Goal: Task Accomplishment & Management: Manage account settings

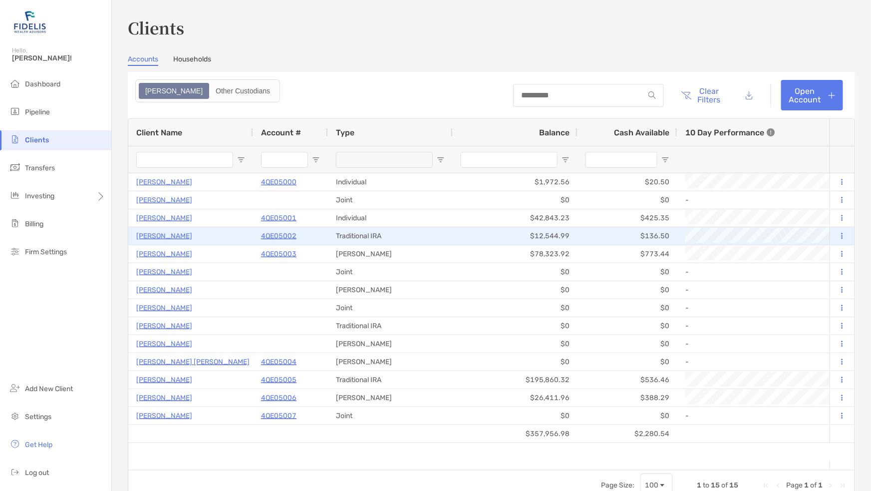
click at [277, 236] on p "4QE05002" at bounding box center [278, 236] width 35 height 12
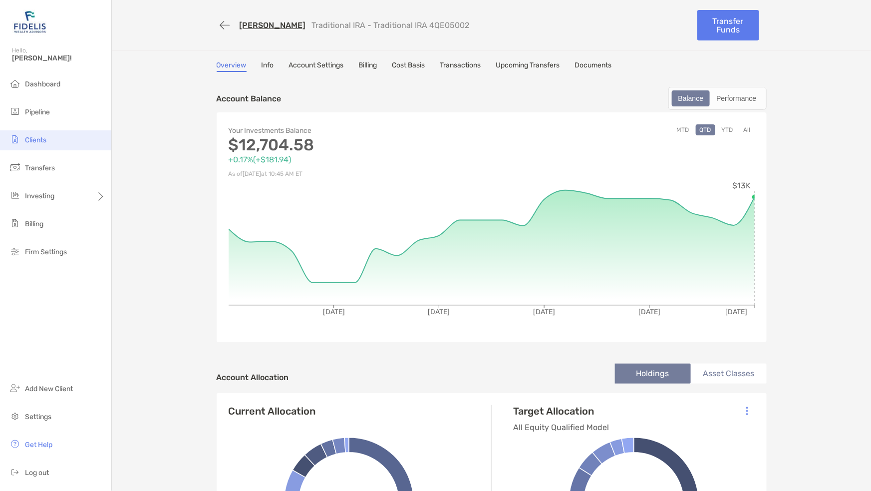
drag, startPoint x: 77, startPoint y: 147, endPoint x: 38, endPoint y: 144, distance: 39.5
click at [38, 144] on li "Clients" at bounding box center [55, 140] width 111 height 20
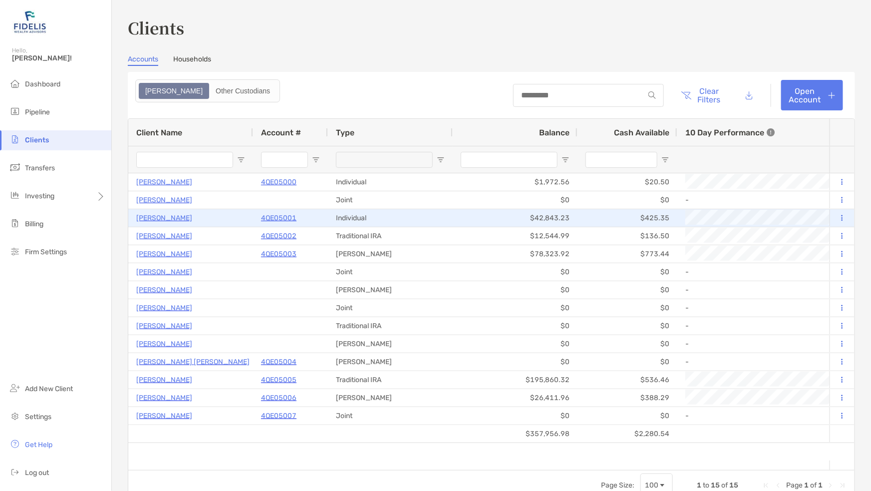
click at [285, 220] on p "4QE05001" at bounding box center [278, 218] width 35 height 12
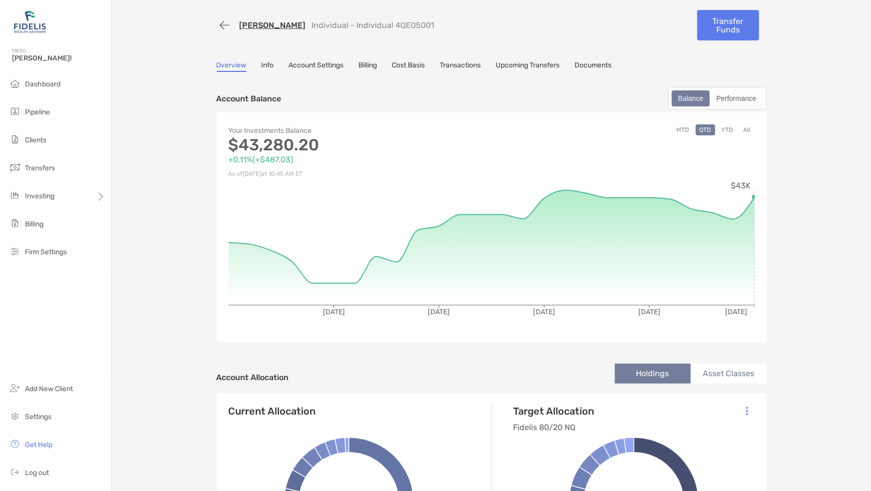
click at [264, 65] on link "Info" at bounding box center [268, 66] width 12 height 11
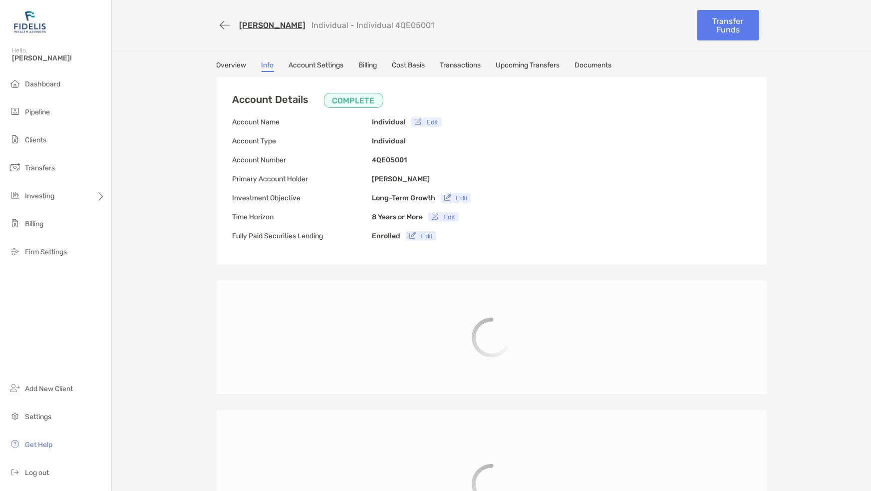
type input "**********"
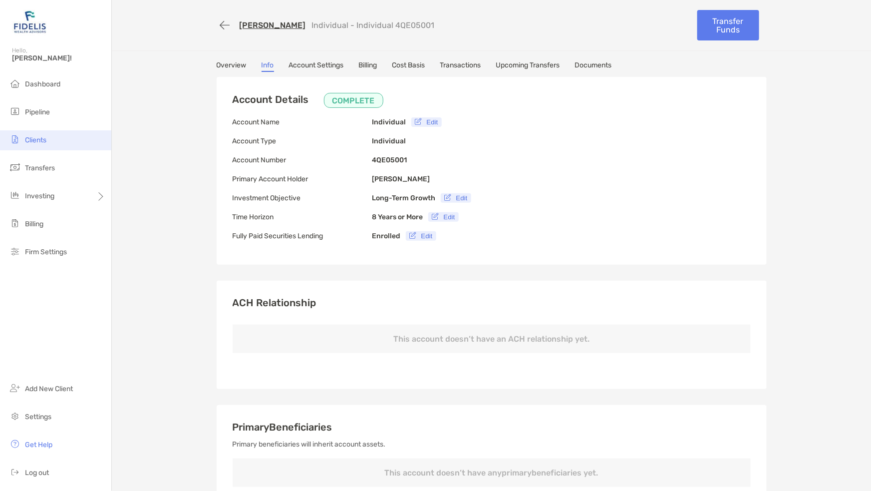
click at [36, 145] on li "Clients" at bounding box center [55, 140] width 111 height 20
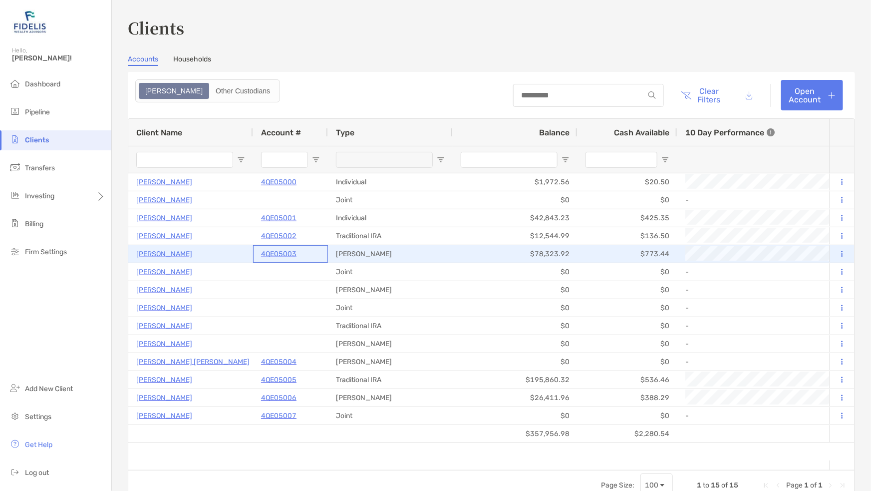
click at [283, 249] on p "4QE05003" at bounding box center [278, 254] width 35 height 12
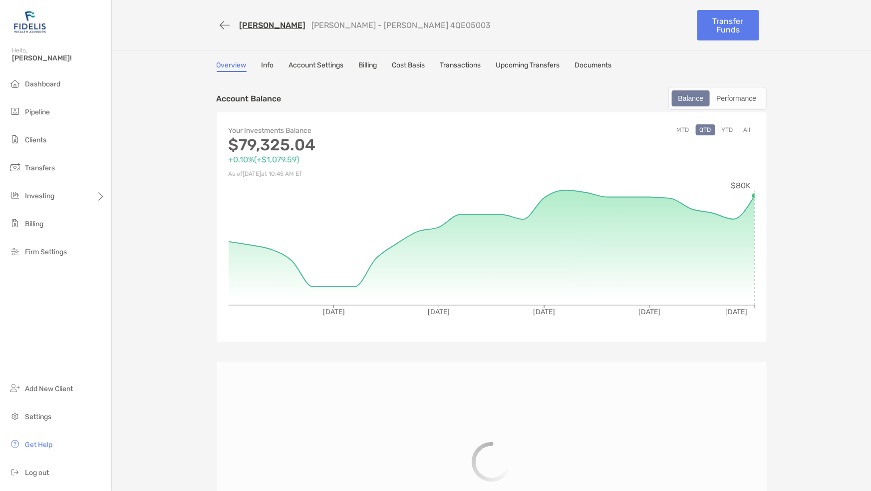
click at [267, 68] on link "Info" at bounding box center [268, 66] width 12 height 11
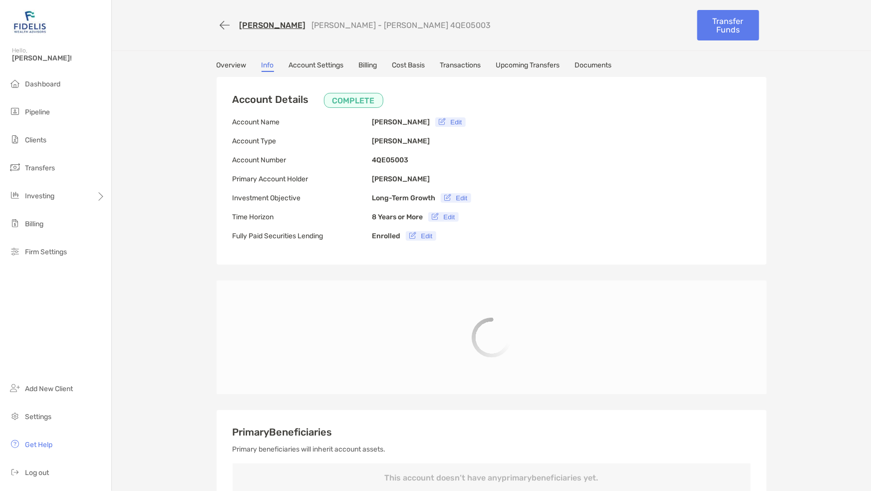
type input "**********"
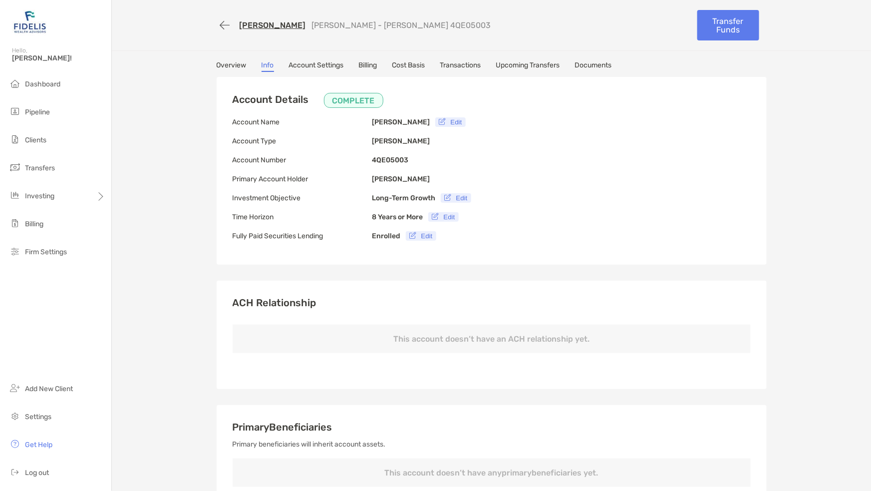
click at [225, 62] on link "Overview" at bounding box center [232, 66] width 30 height 11
